Goal: Task Accomplishment & Management: Use online tool/utility

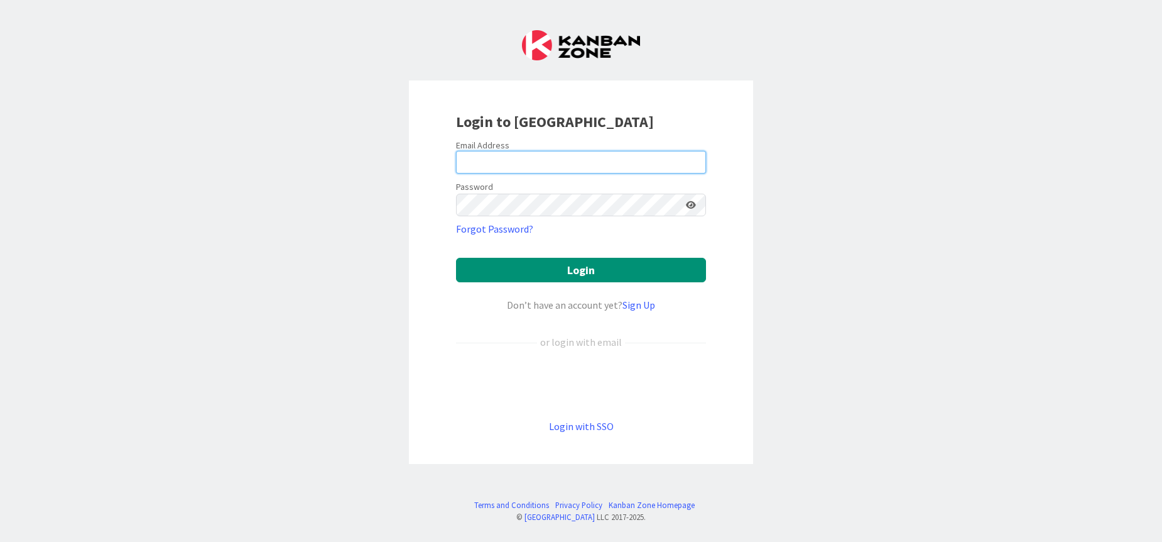
click at [584, 165] on input "email" at bounding box center [581, 162] width 250 height 23
type input "[PERSON_NAME][EMAIL_ADDRESS][DOMAIN_NAME]"
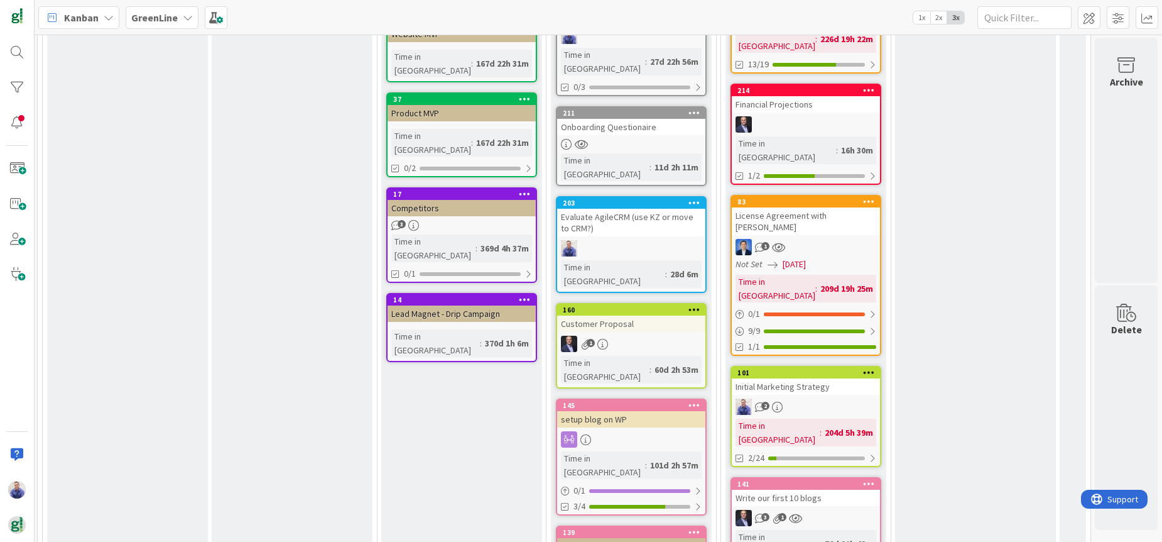
scroll to position [369, 1728]
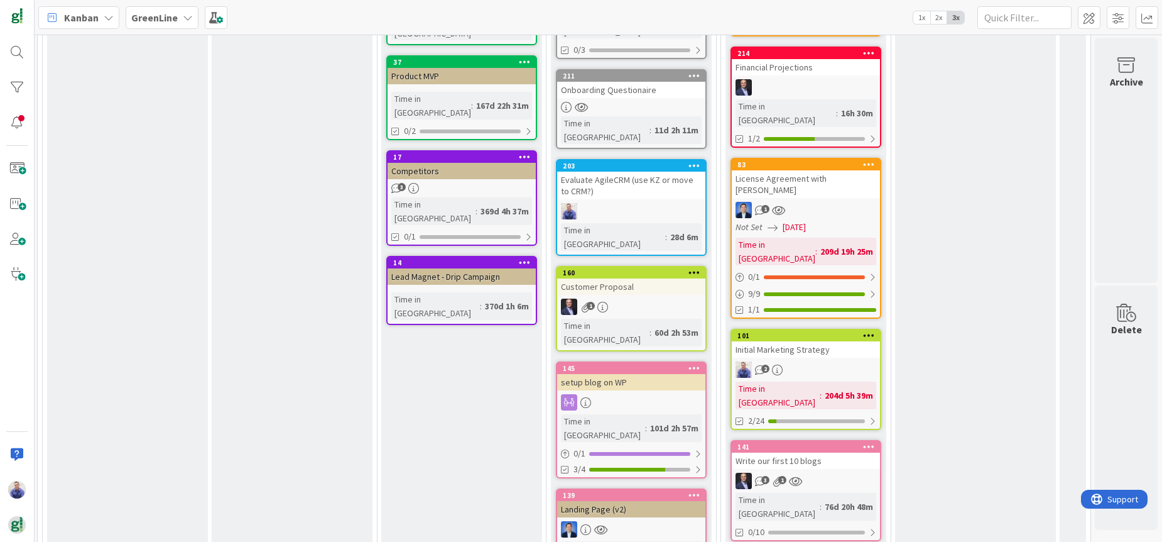
click at [797, 341] on div "Initial Marketing Strategy" at bounding box center [806, 349] width 148 height 16
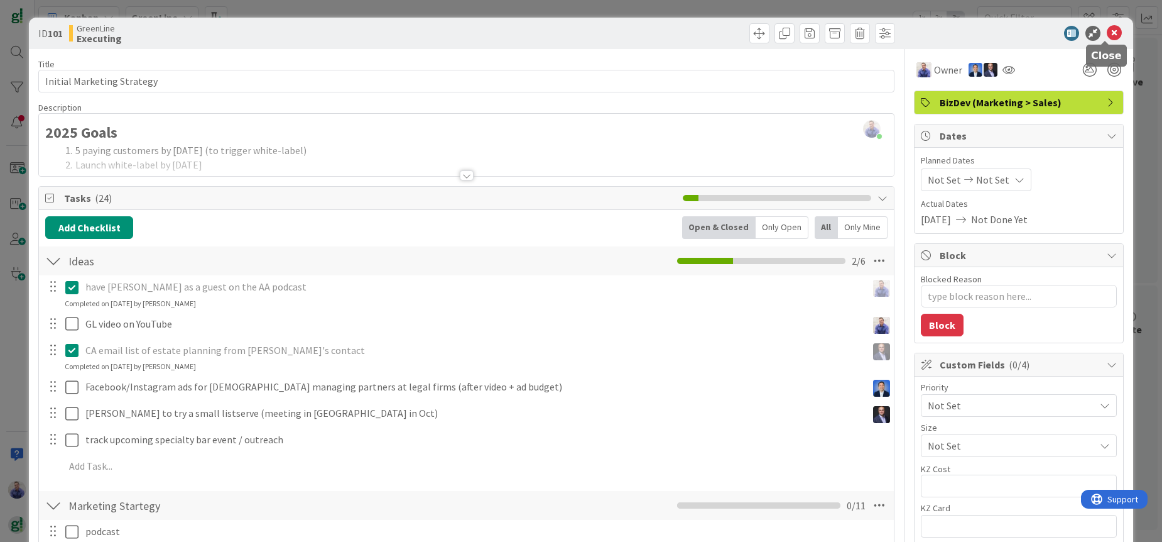
click at [1110, 33] on icon at bounding box center [1114, 33] width 15 height 15
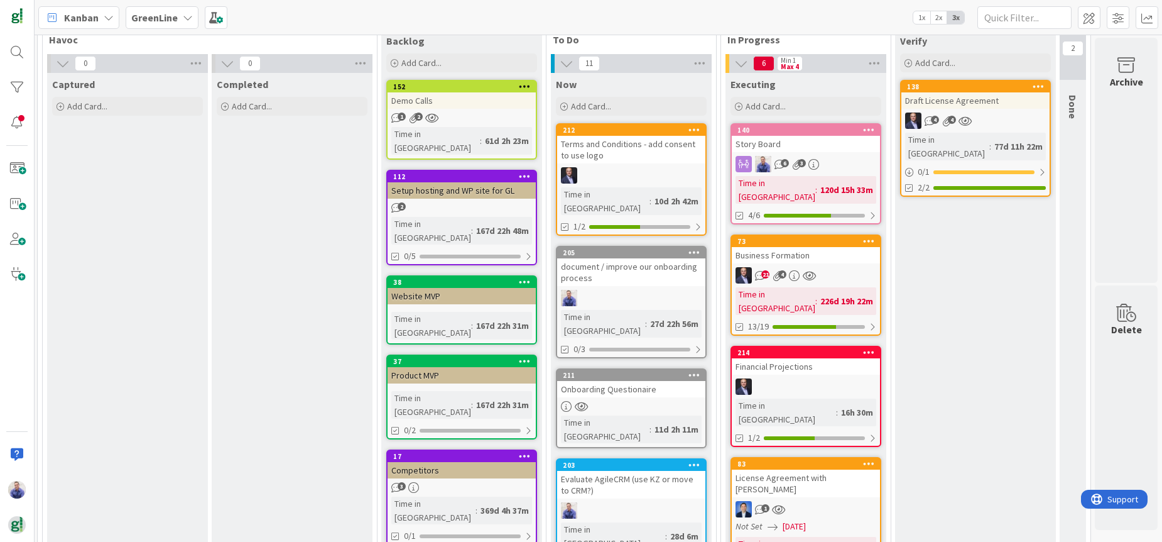
scroll to position [53, 1728]
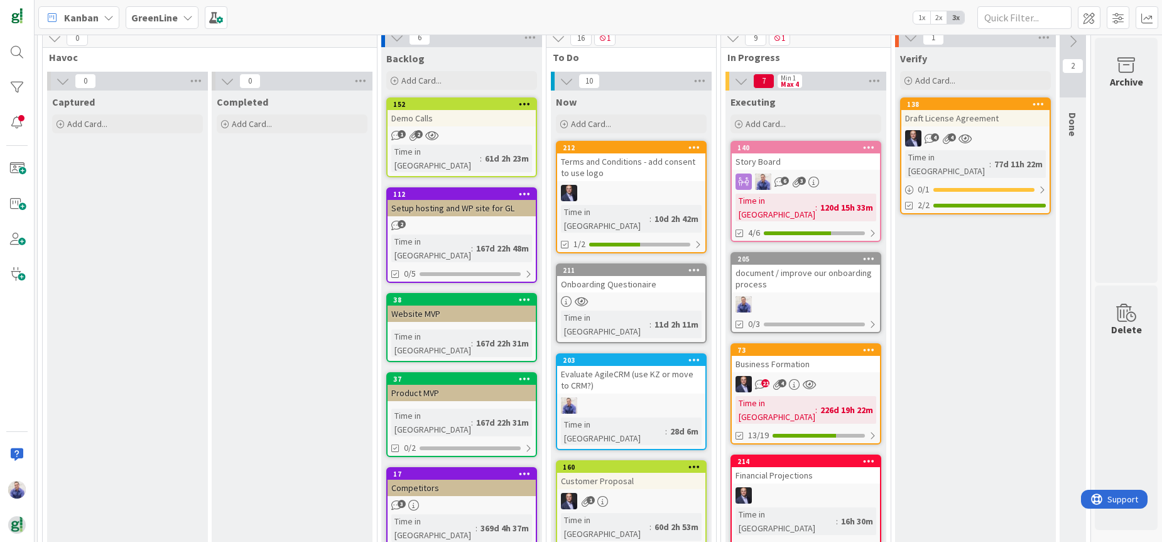
click at [601, 264] on div "211" at bounding box center [631, 269] width 148 height 11
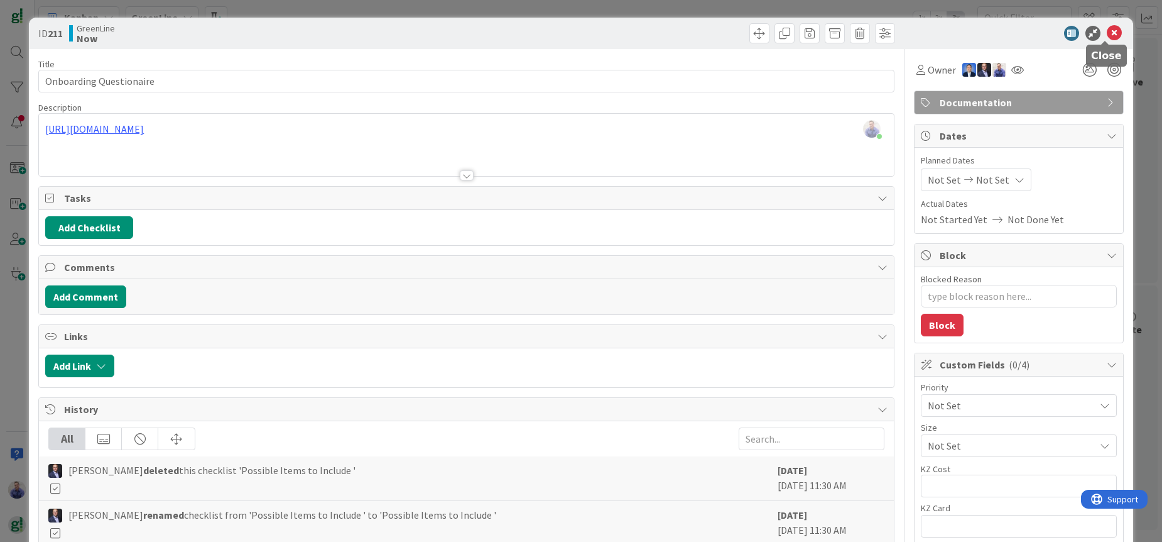
click at [1107, 35] on icon at bounding box center [1114, 33] width 15 height 15
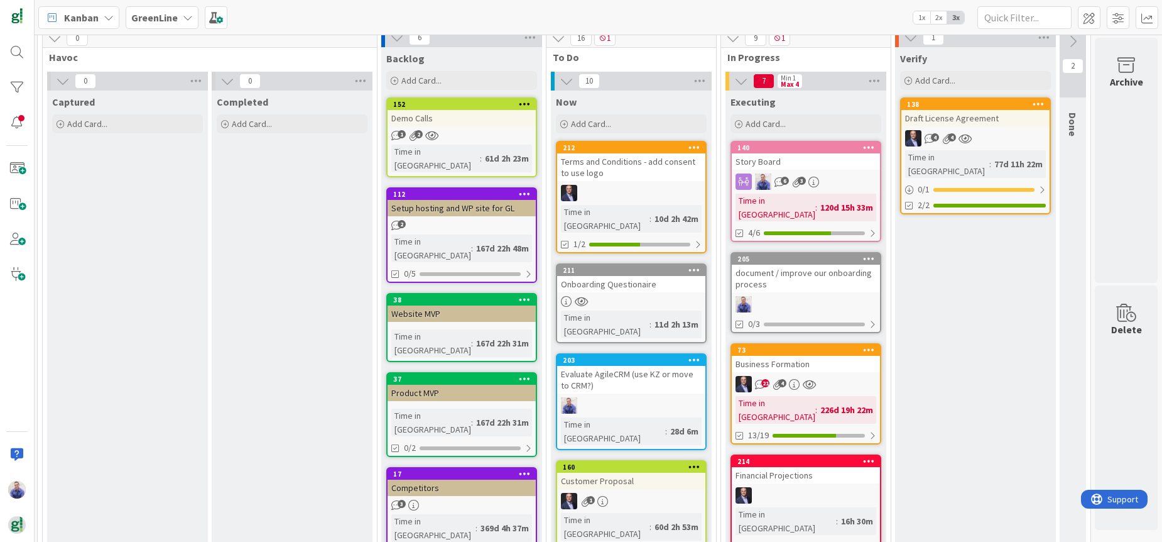
click at [614, 276] on div "Onboarding Questionaire" at bounding box center [631, 284] width 148 height 16
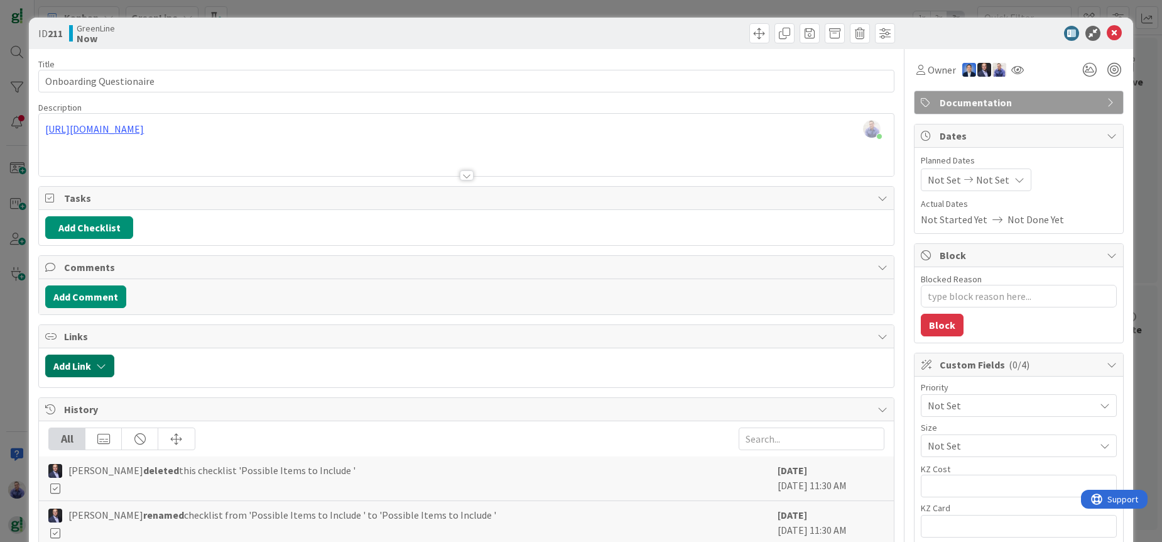
click at [101, 373] on button "Add Link" at bounding box center [79, 365] width 69 height 23
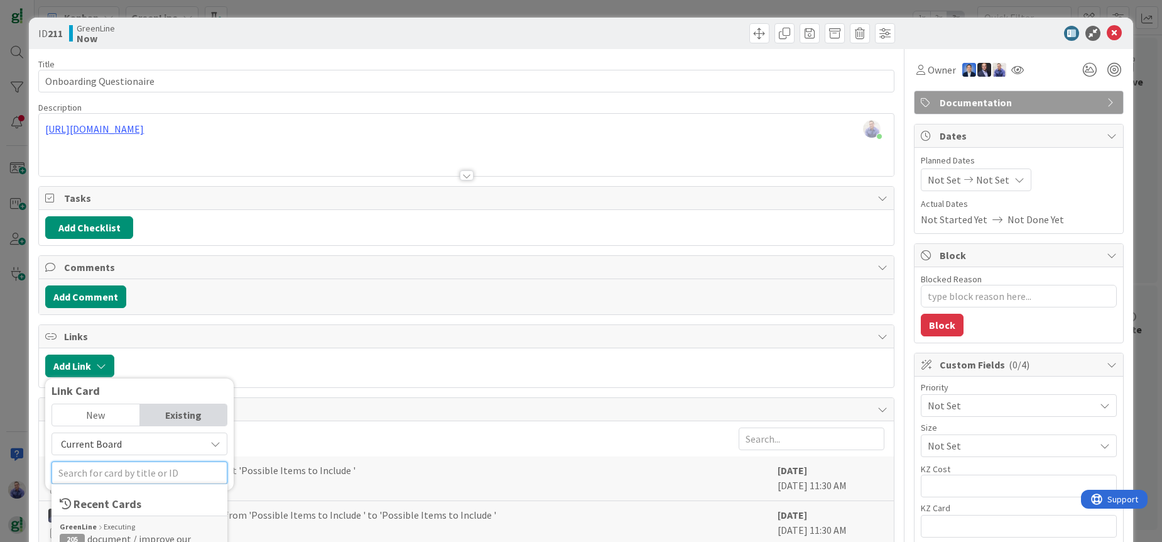
click at [132, 470] on input "text" at bounding box center [140, 472] width 176 height 23
type textarea "x"
type input "20"
type textarea "x"
type input "205"
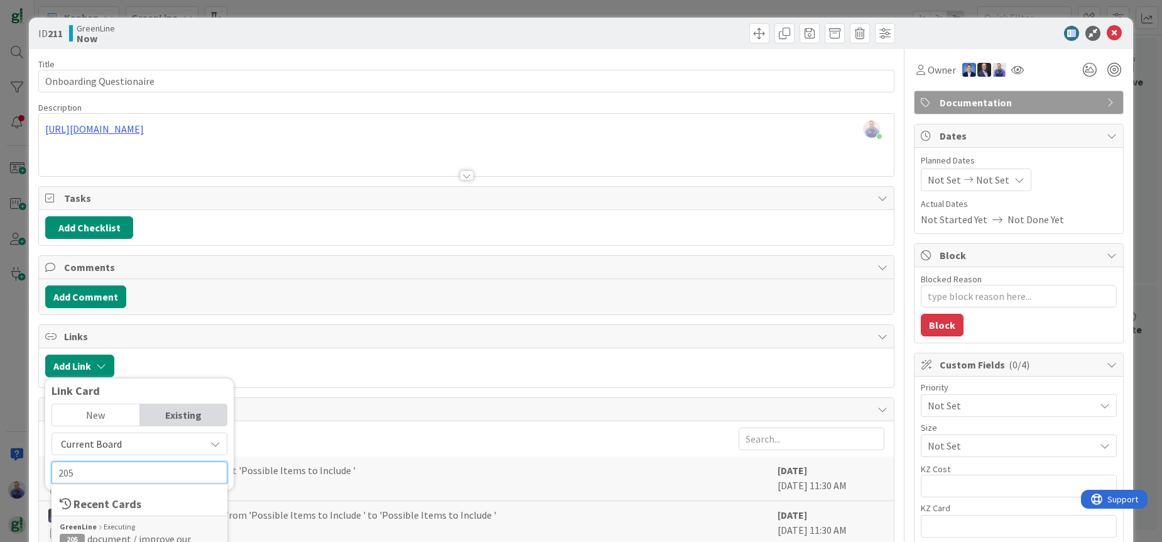
type textarea "x"
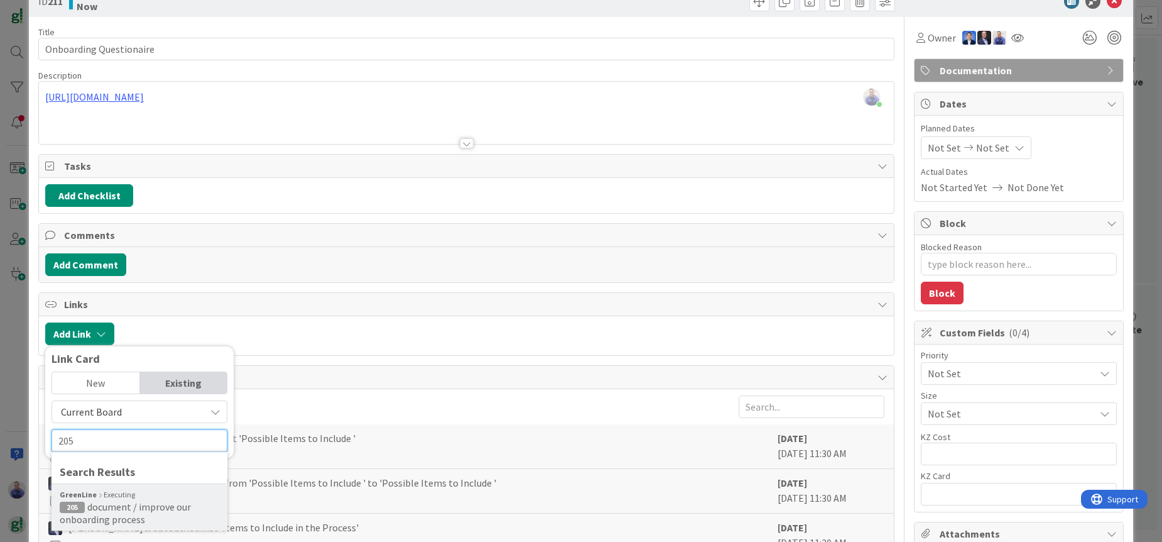
scroll to position [66, 0]
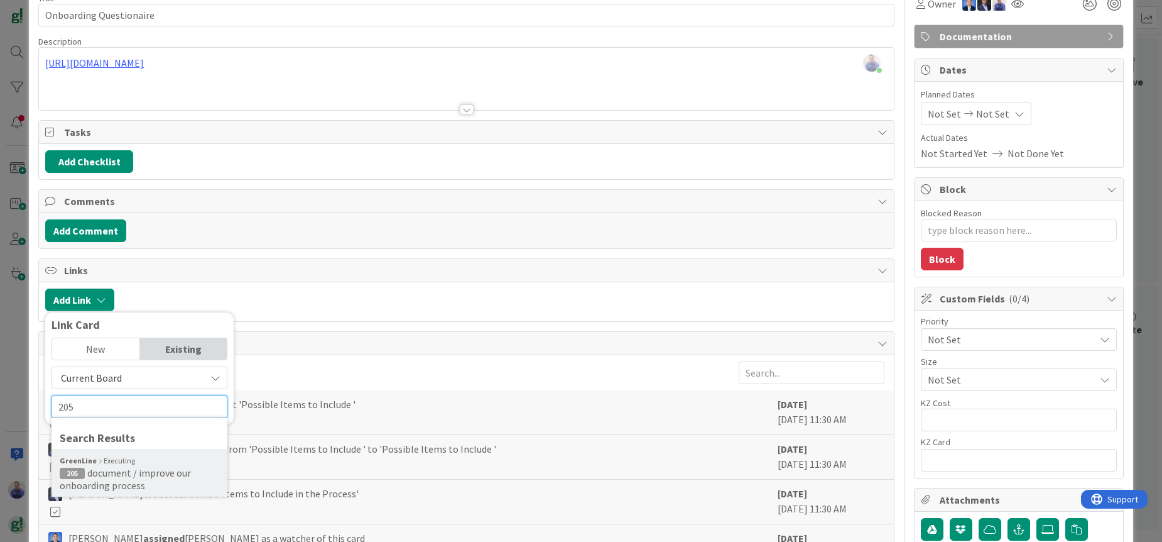
type input "205"
click at [138, 471] on span "document / improve our onboarding process" at bounding box center [125, 478] width 131 height 25
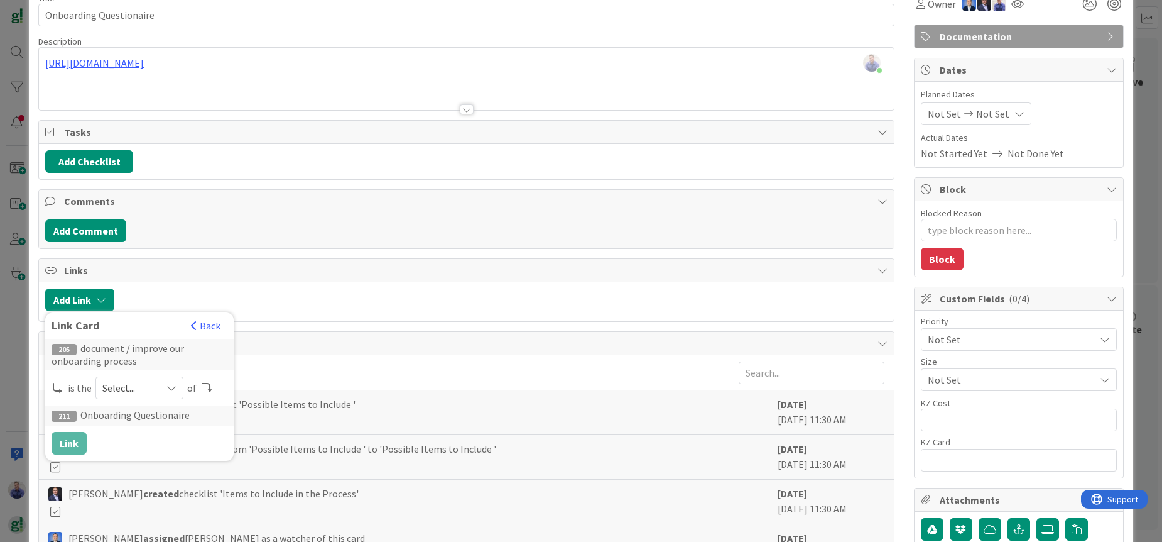
click at [126, 394] on span "Select..." at bounding box center [128, 388] width 53 height 18
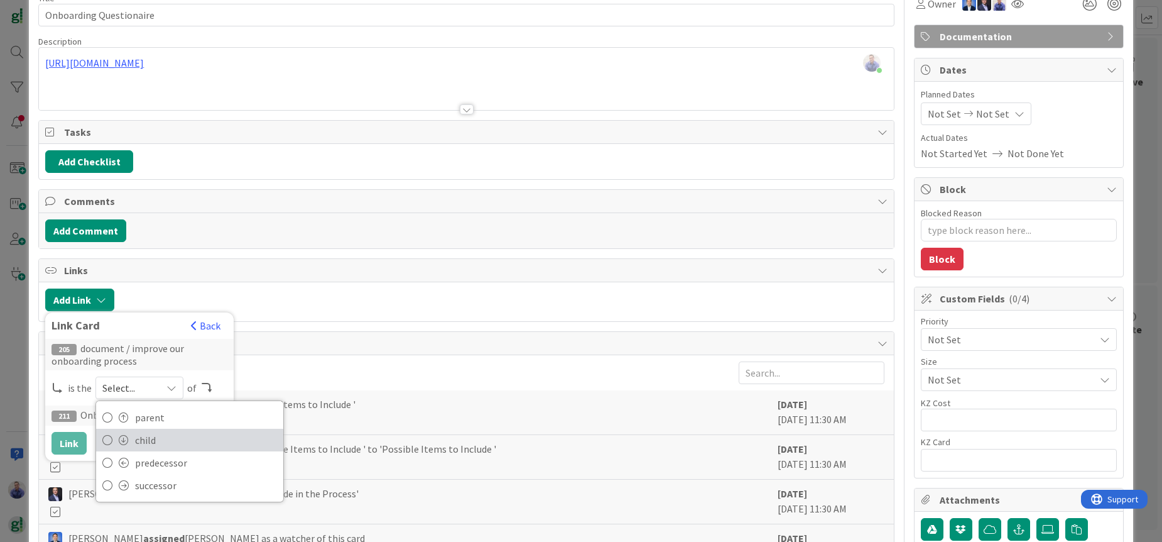
click at [135, 432] on span "child" at bounding box center [206, 439] width 142 height 19
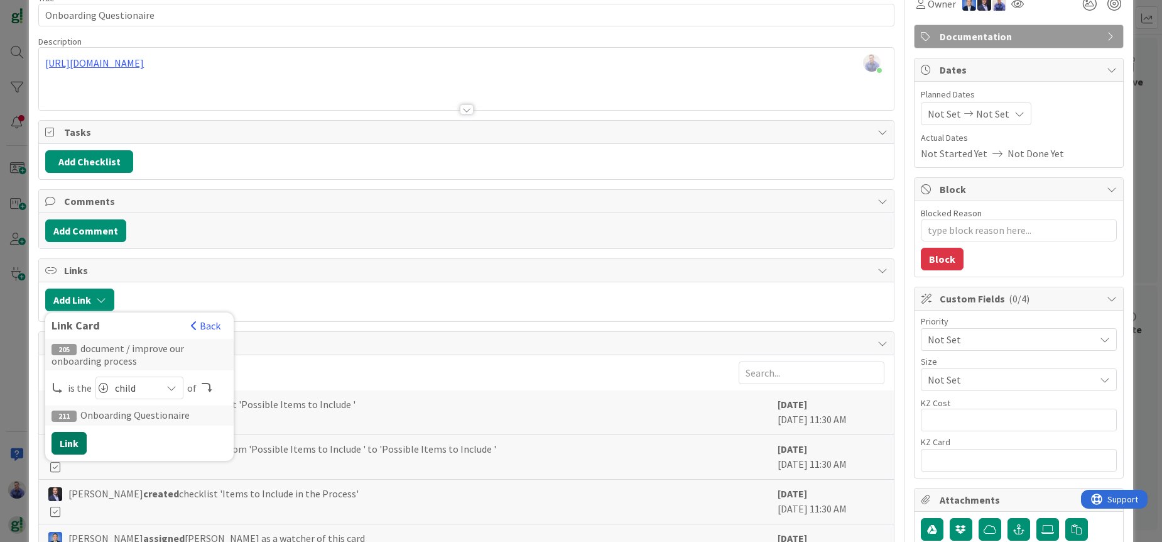
drag, startPoint x: 70, startPoint y: 442, endPoint x: 258, endPoint y: 408, distance: 190.2
click at [70, 442] on button "Link" at bounding box center [69, 443] width 35 height 23
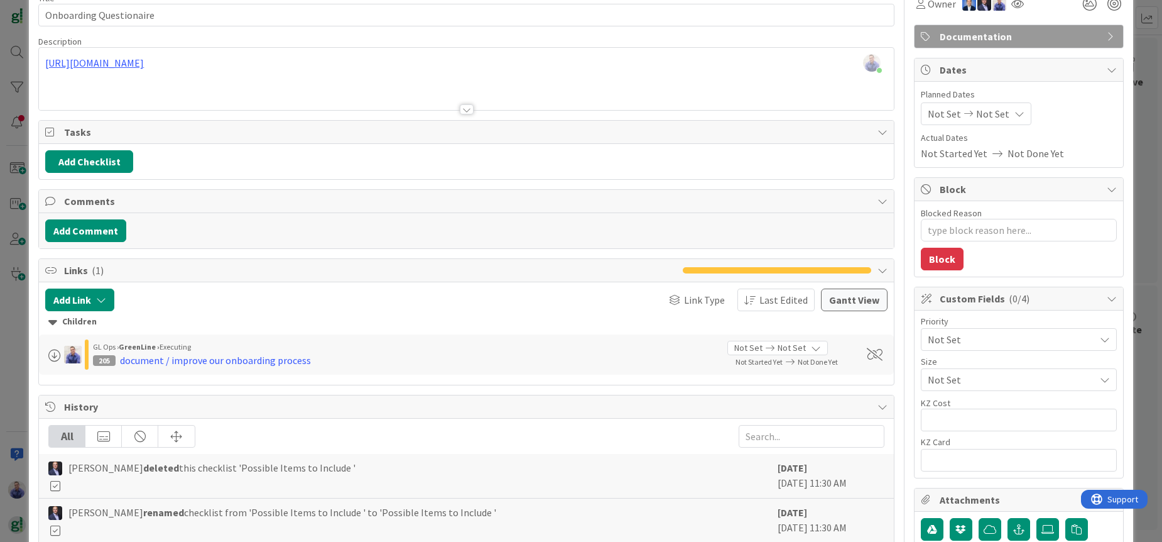
scroll to position [0, 0]
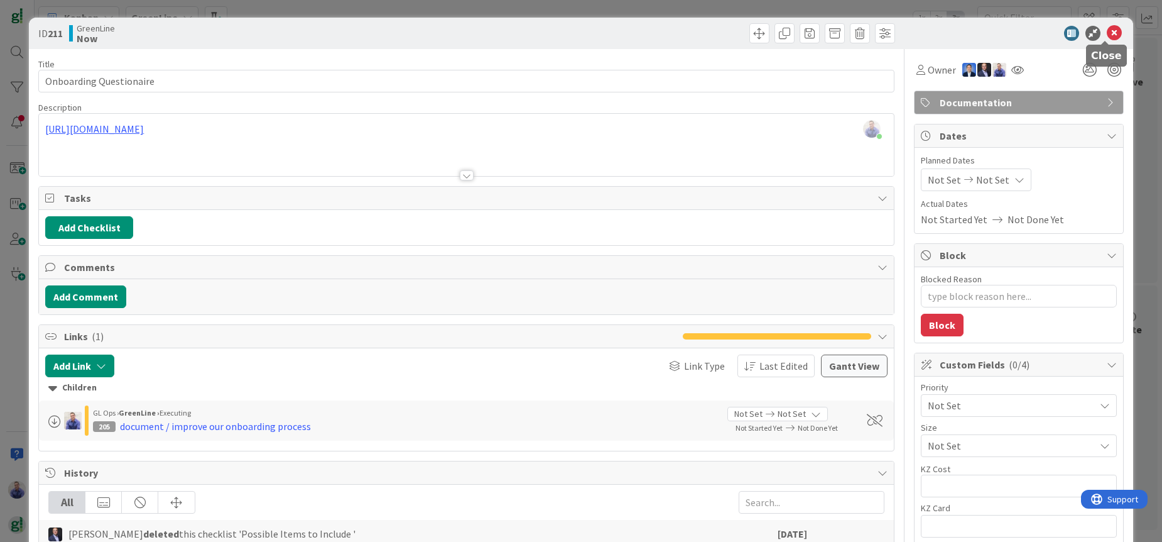
click at [1107, 27] on icon at bounding box center [1114, 33] width 15 height 15
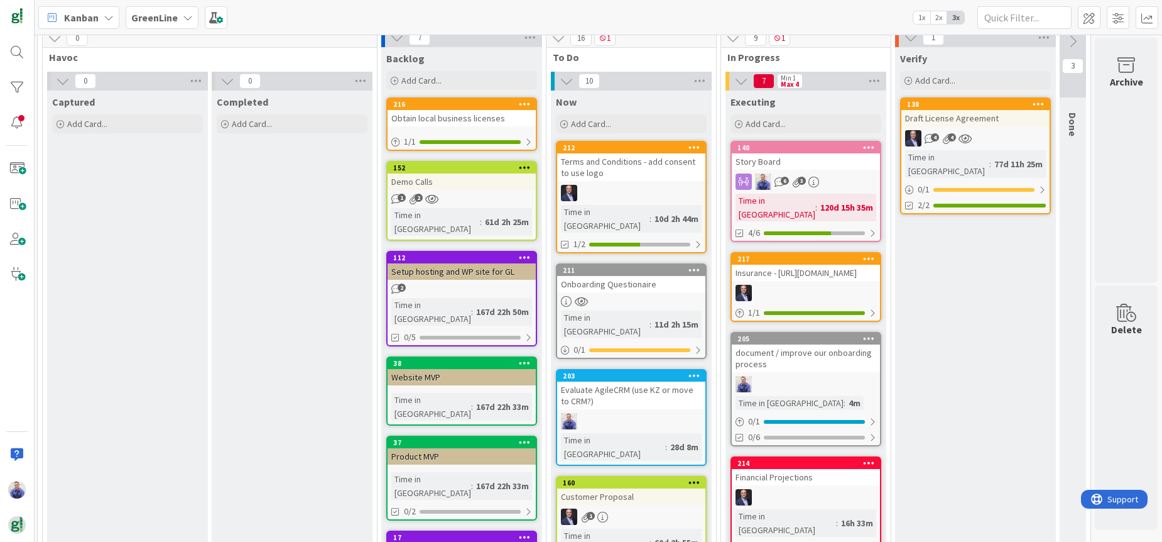
click at [829, 361] on div "document / improve our onboarding process" at bounding box center [806, 358] width 148 height 28
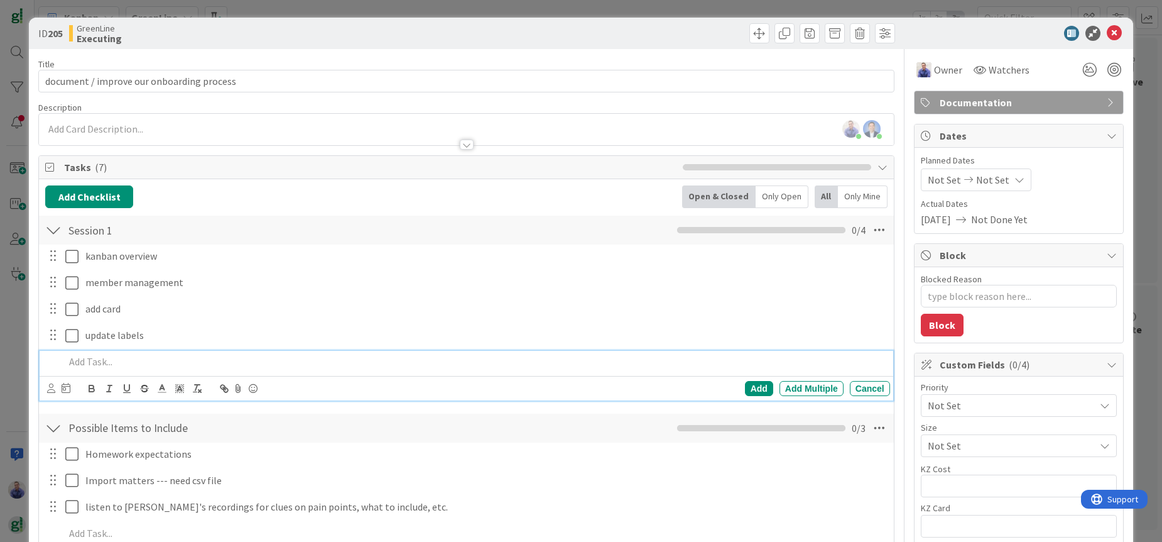
type textarea "x"
click at [148, 368] on p at bounding box center [475, 361] width 820 height 14
click at [753, 390] on div "Add" at bounding box center [759, 388] width 28 height 15
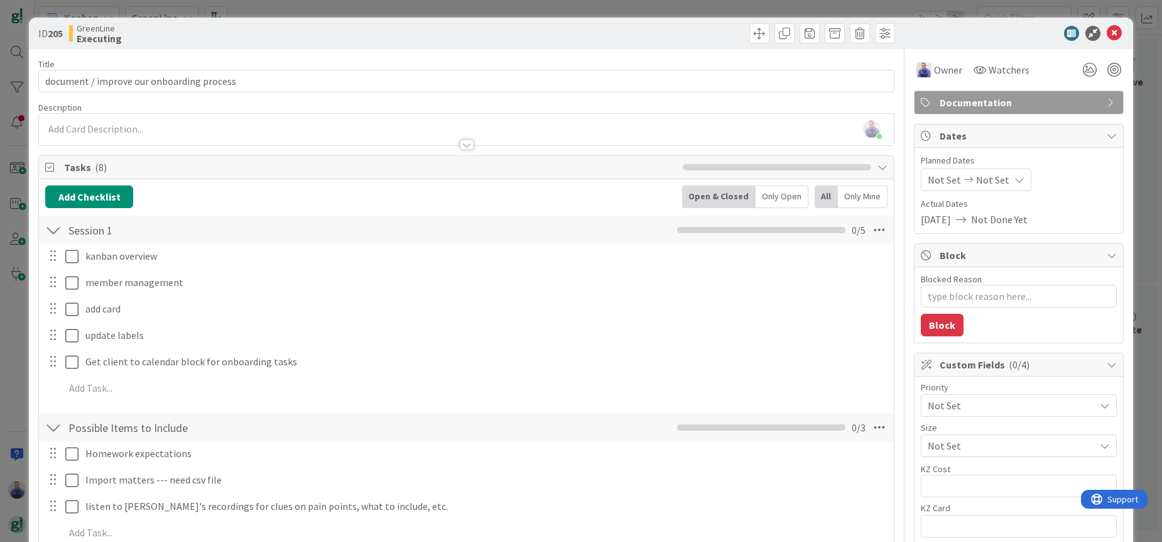
type textarea "x"
click at [1107, 31] on icon at bounding box center [1114, 33] width 15 height 15
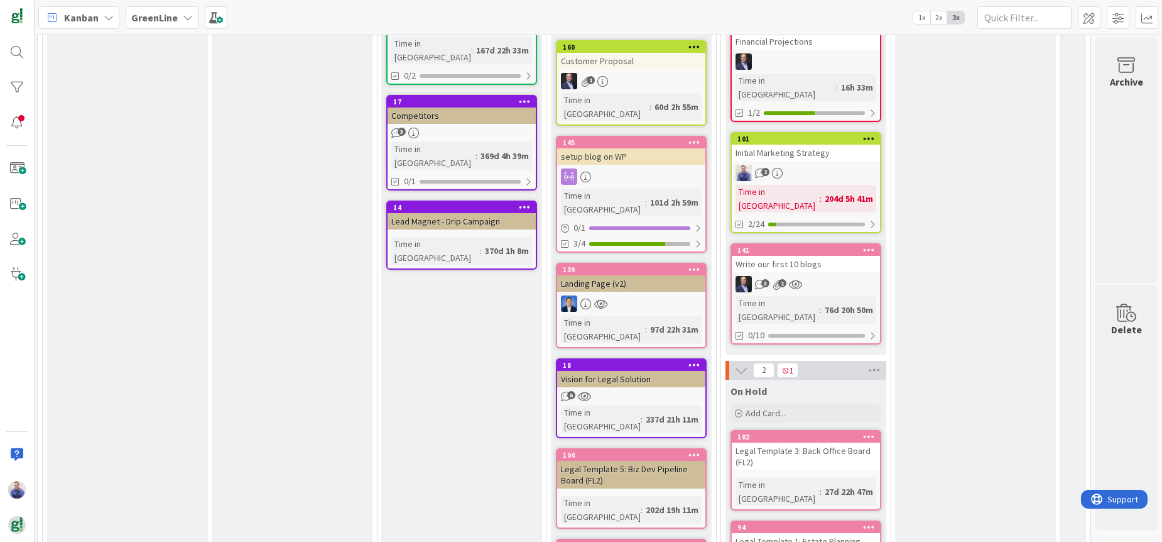
scroll to position [726, 1728]
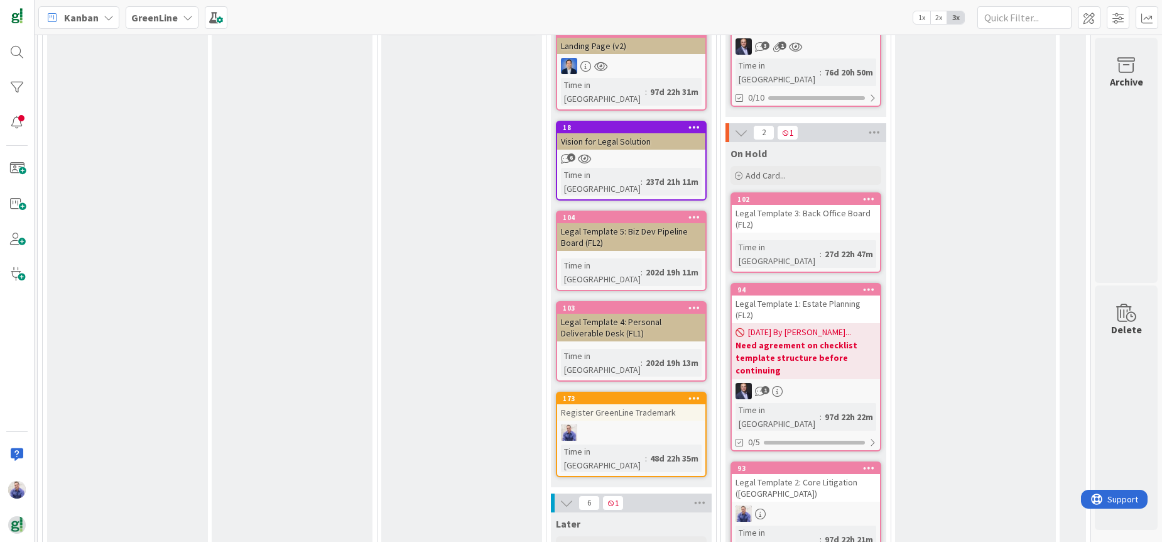
click at [171, 19] on b "GreenLine" at bounding box center [154, 17] width 46 height 13
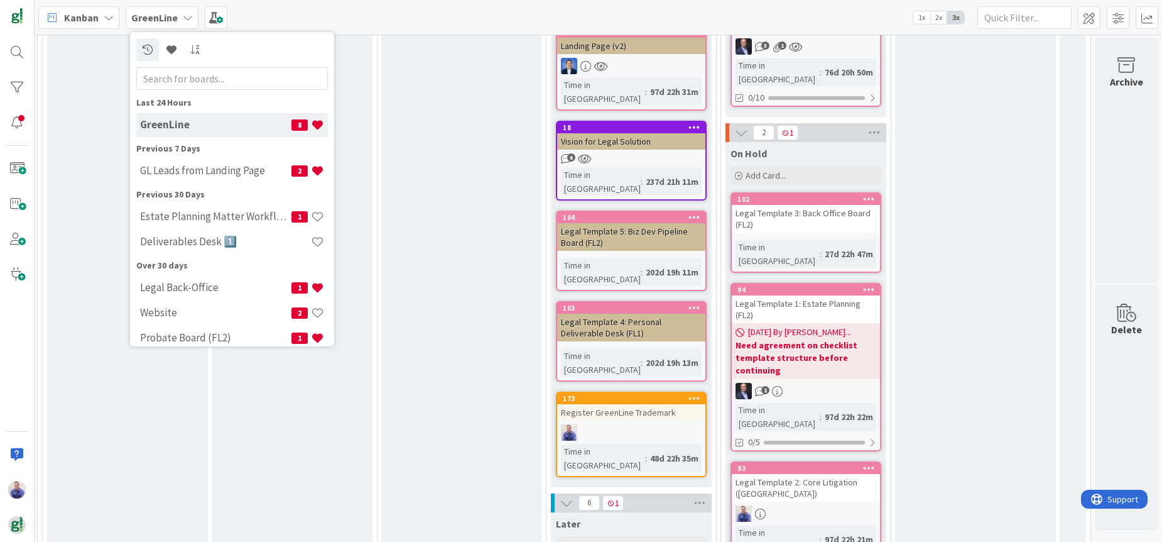
click at [171, 19] on b "GreenLine" at bounding box center [154, 17] width 46 height 13
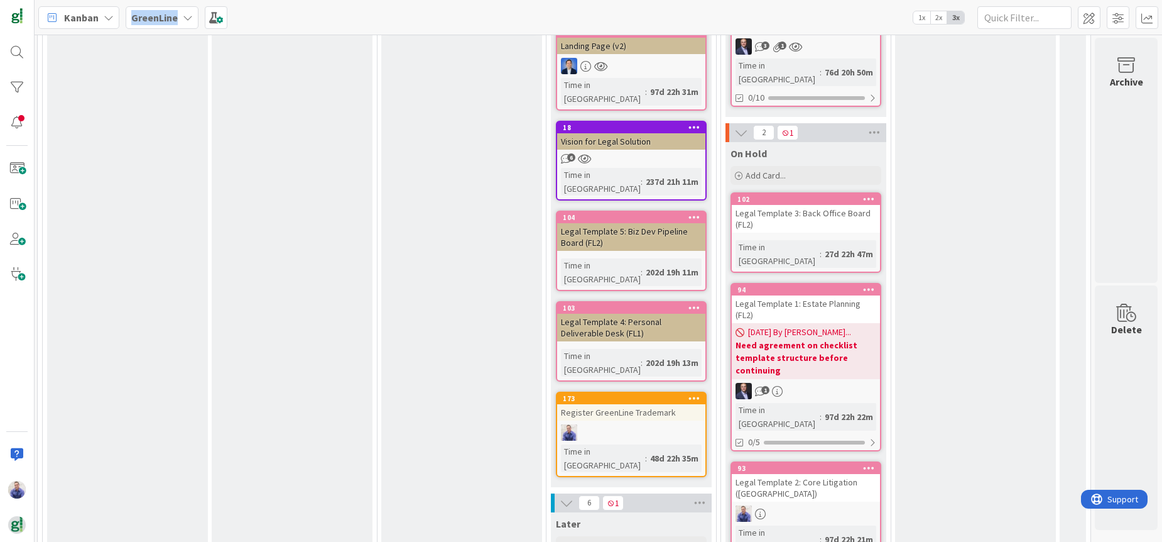
click at [171, 19] on b "GreenLine" at bounding box center [154, 17] width 46 height 13
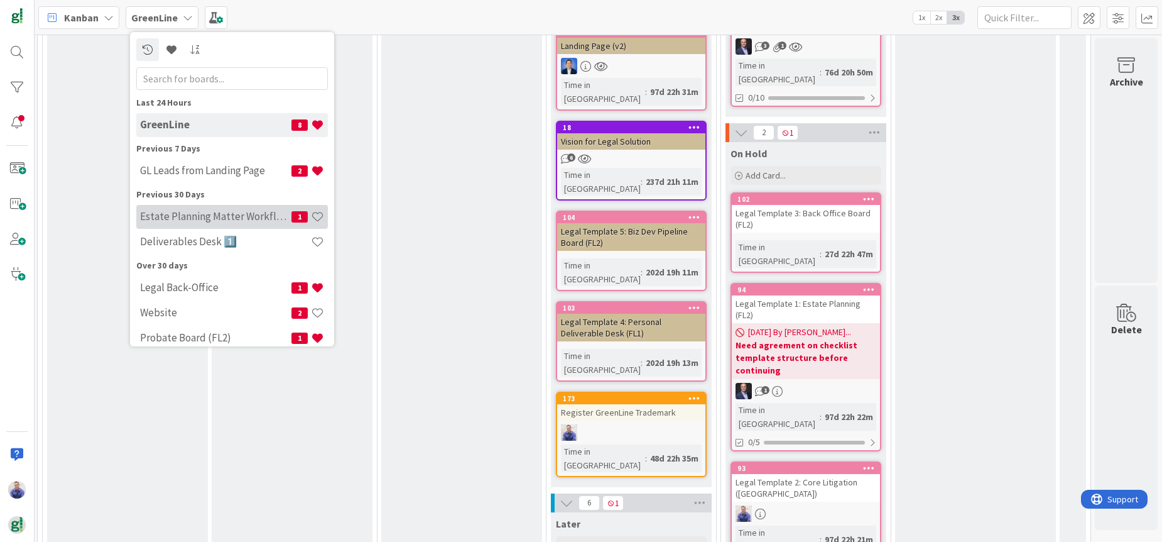
click at [196, 210] on h4 "Estate Planning Matter Workflow 2️⃣" at bounding box center [215, 216] width 151 height 13
